Goal: Information Seeking & Learning: Find contact information

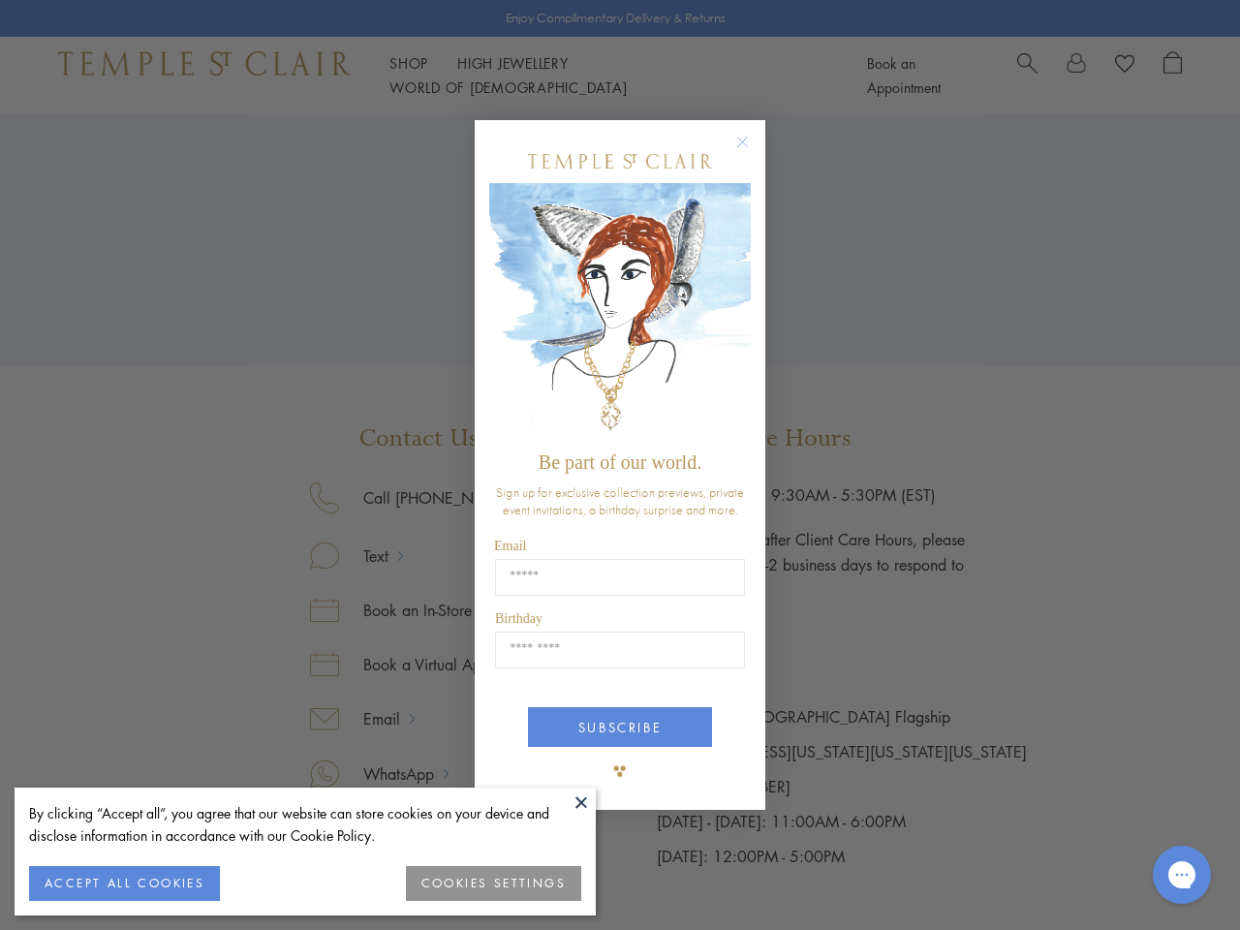
click at [620, 465] on span "Be part of our world." at bounding box center [619, 461] width 163 height 21
click at [581, 802] on button at bounding box center [581, 801] width 29 height 29
click at [124, 883] on button "ACCEPT ALL COOKIES" at bounding box center [124, 883] width 191 height 35
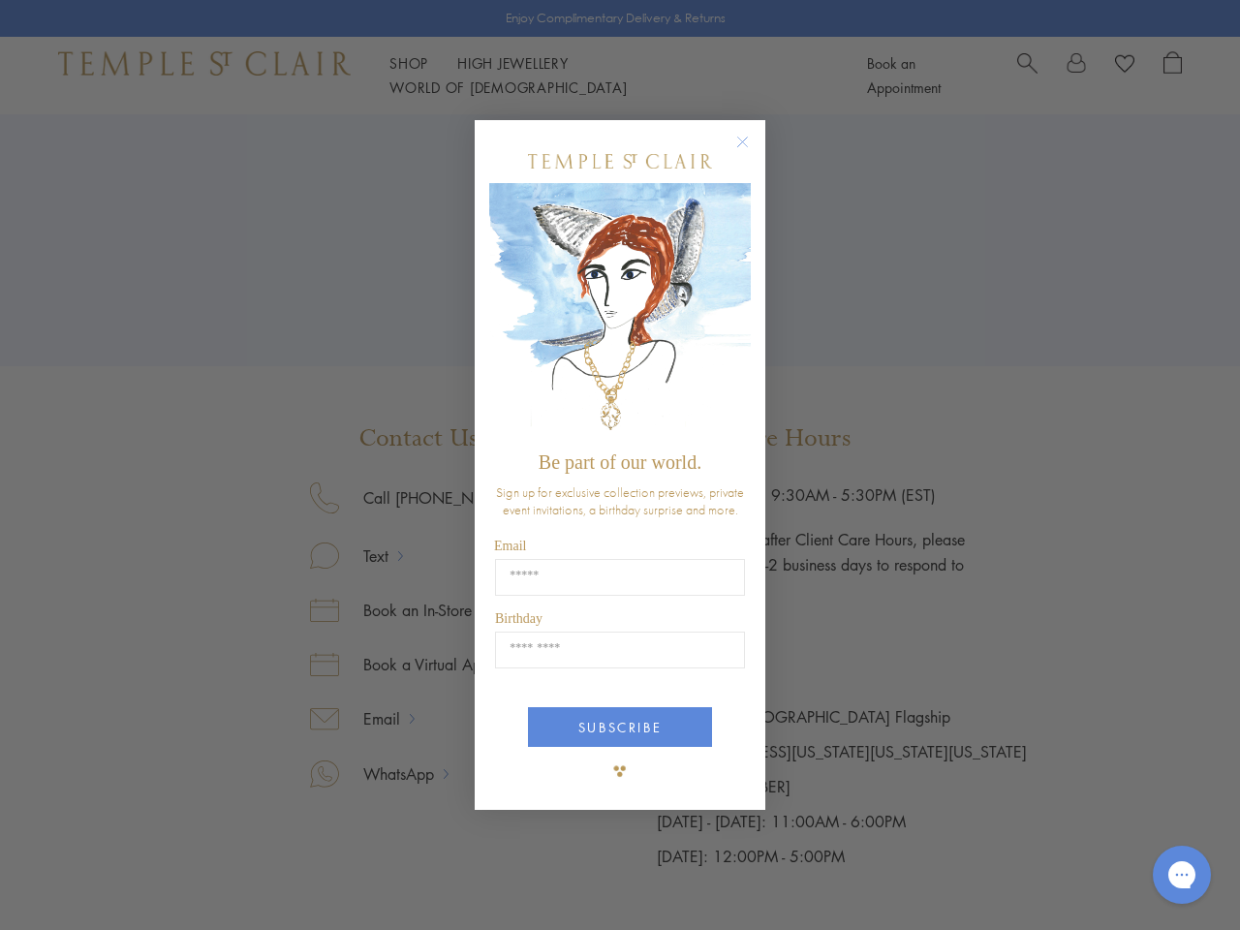
click at [494, 883] on div "Close dialog Be part of our world. Sign up for exclusive collection previews, p…" at bounding box center [620, 465] width 1240 height 930
click at [752, 150] on icon "Close dialog" at bounding box center [742, 142] width 24 height 24
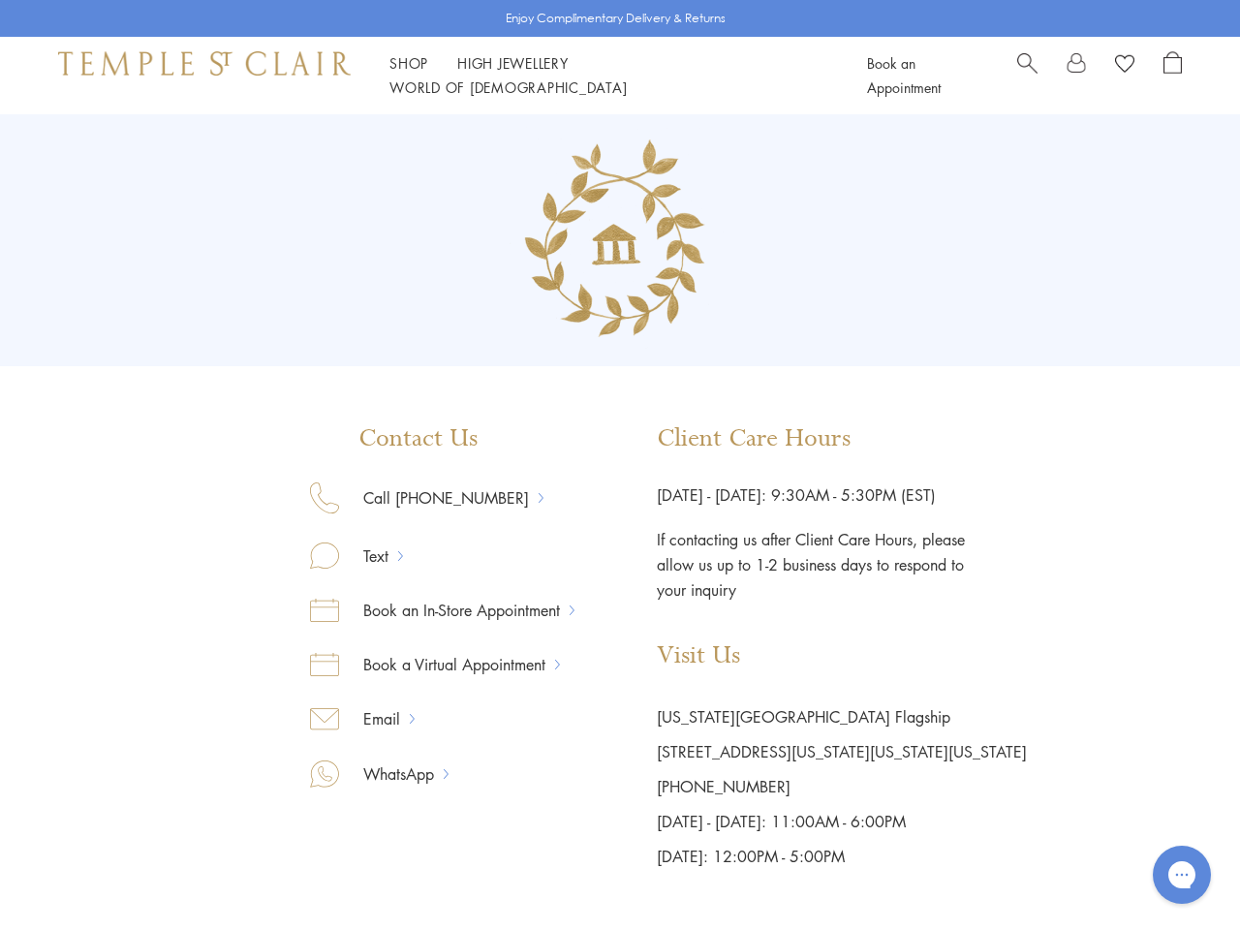
click at [620, 780] on button "SUBSCRIBE" at bounding box center [620, 800] width 184 height 40
click at [1182, 875] on icon "Gorgias live chat" at bounding box center [1181, 874] width 18 height 18
